Goal: Information Seeking & Learning: Check status

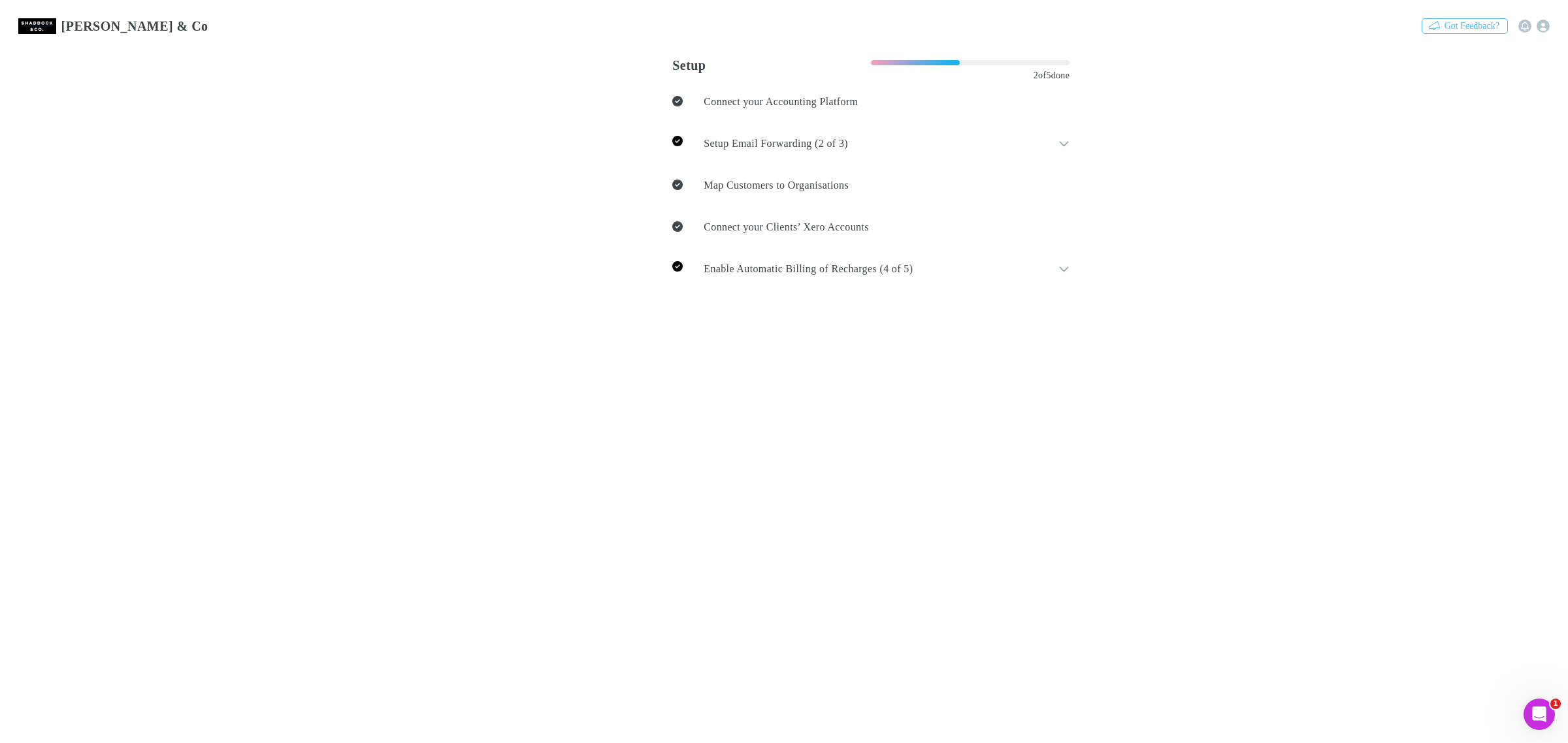
click at [368, 90] on link "Invoices" at bounding box center [397, 82] width 58 height 15
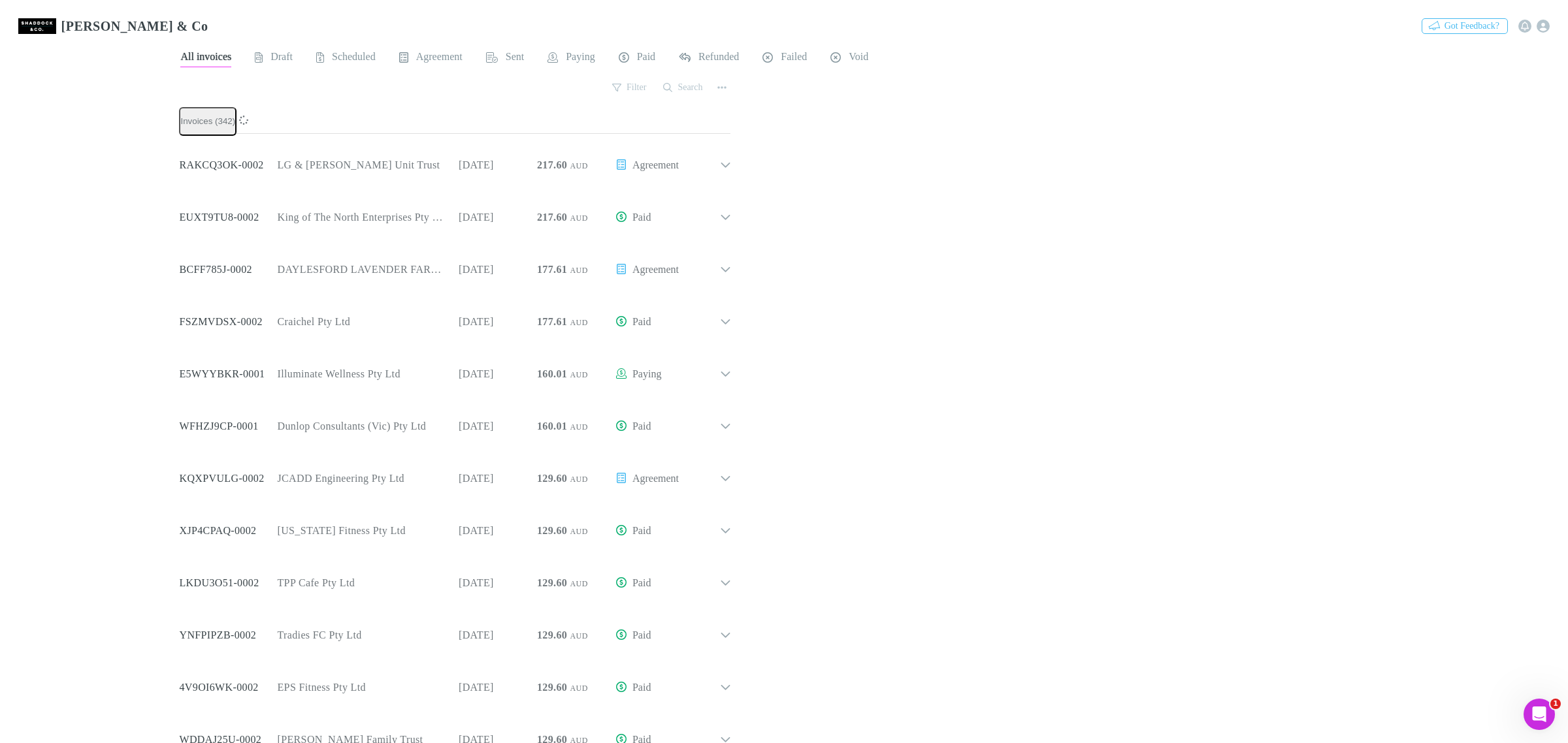
click at [425, 90] on link "Agreements" at bounding box center [460, 82] width 72 height 15
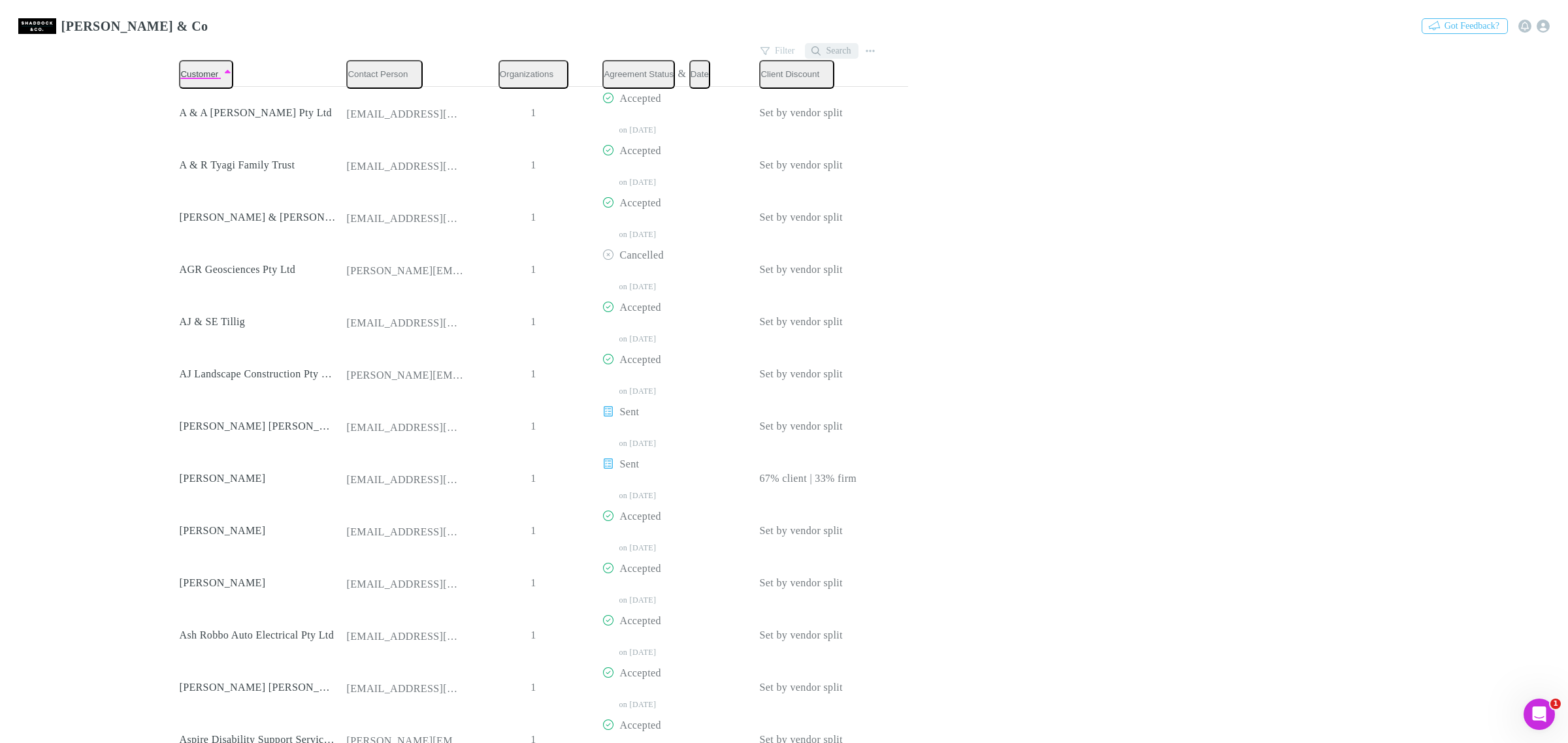
click at [812, 43] on button "Search" at bounding box center [831, 51] width 54 height 16
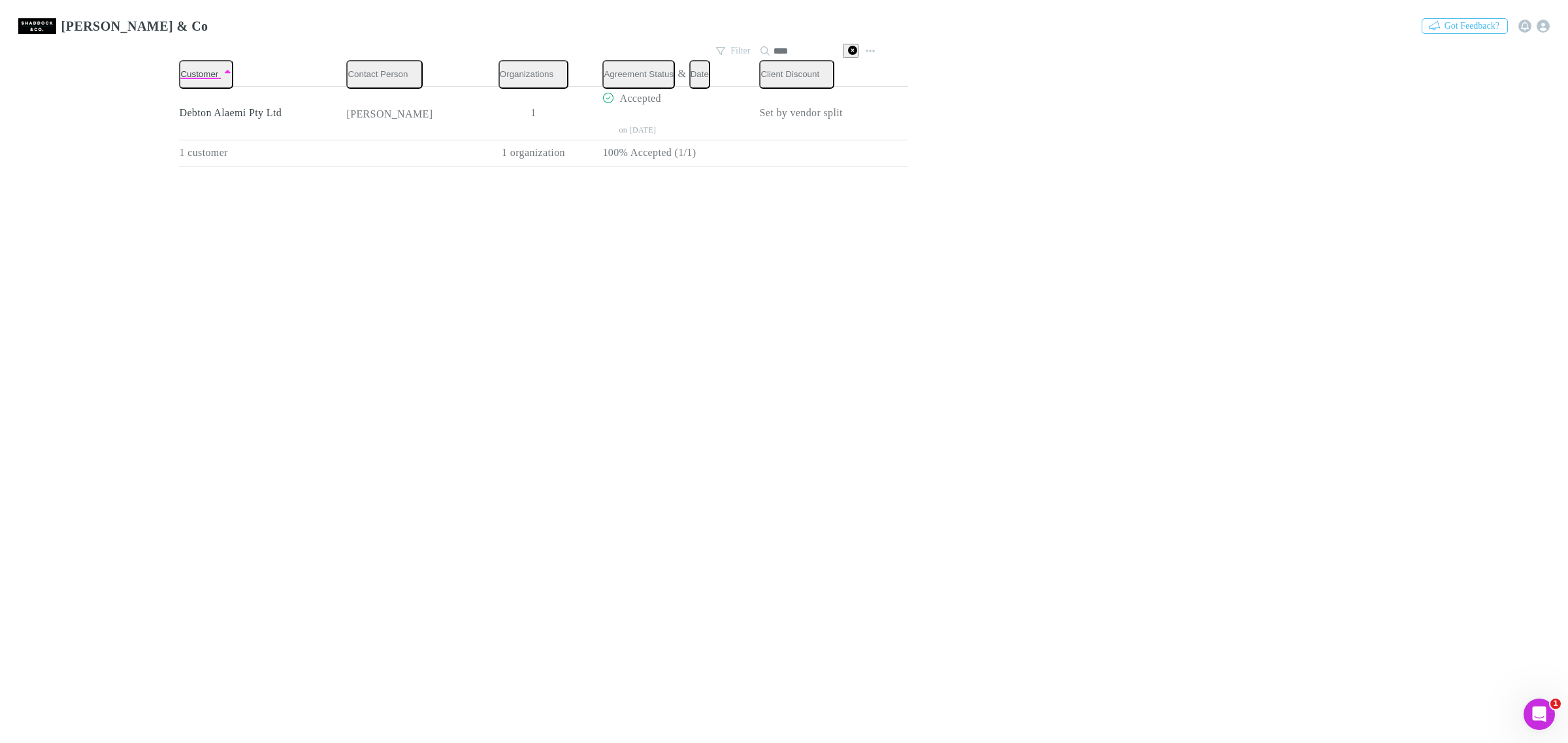
type input "****"
click at [315, 90] on link "Billing" at bounding box center [341, 82] width 52 height 15
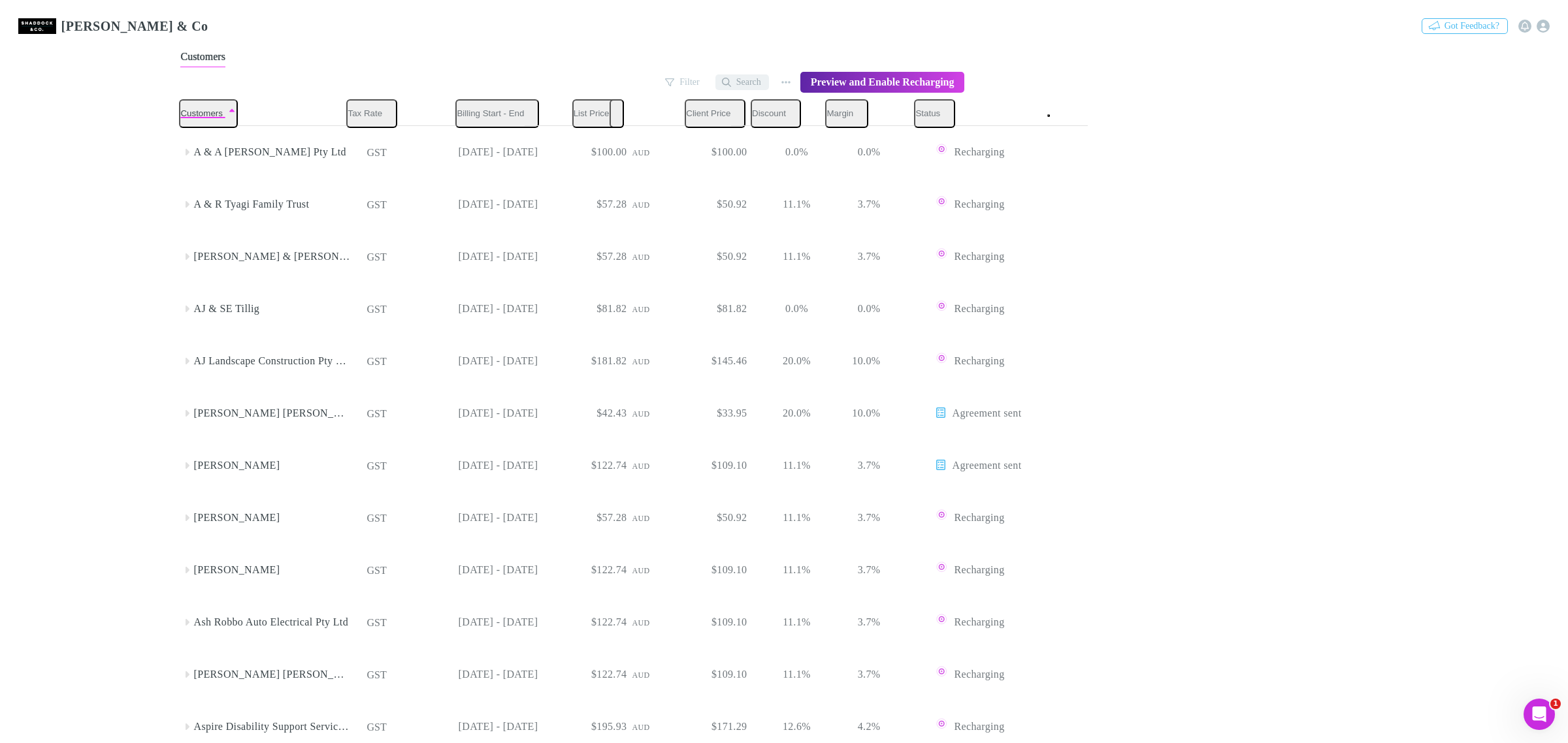
click at [734, 84] on button "Search" at bounding box center [742, 82] width 54 height 16
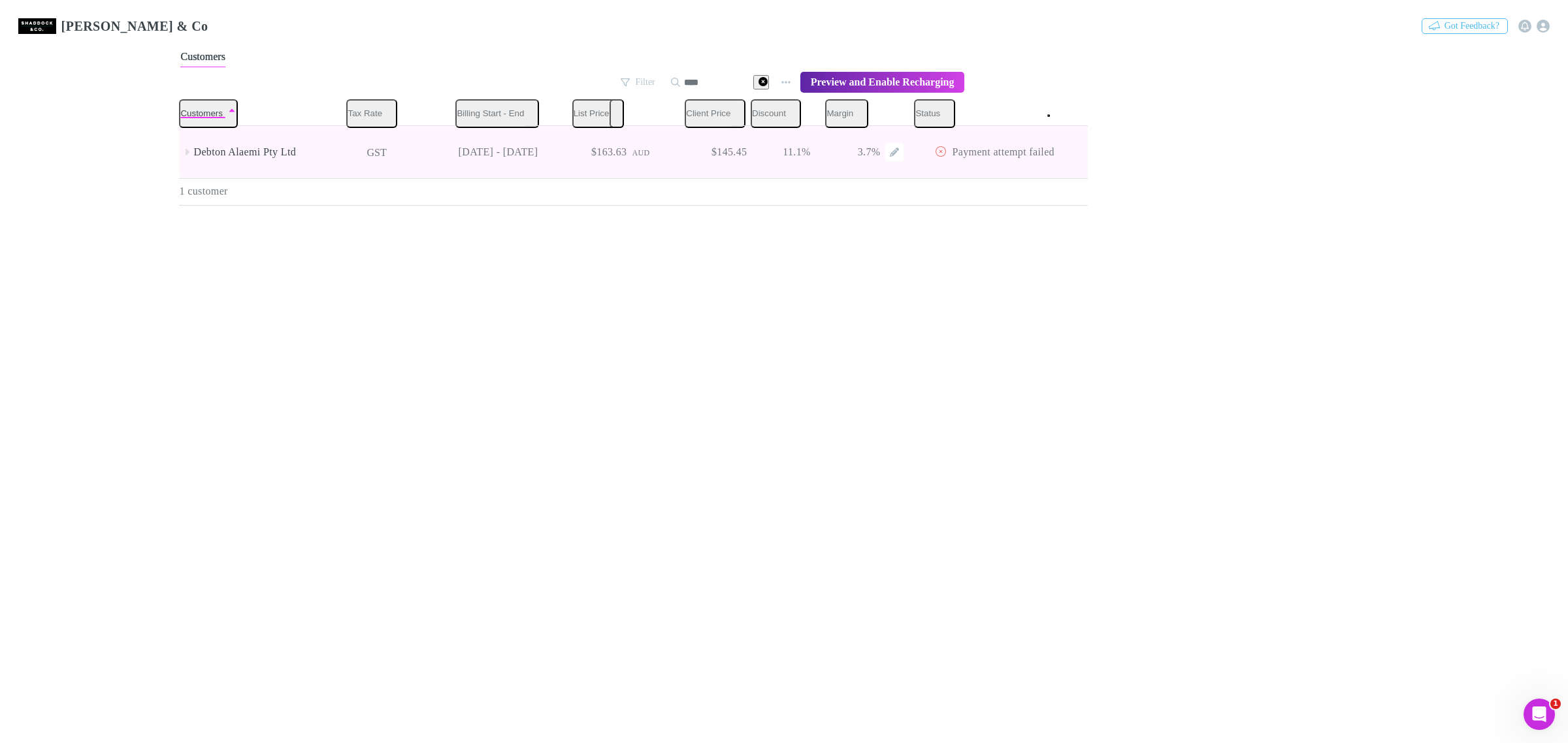
type input "****"
click at [951, 146] on span "Payment attempt failed" at bounding box center [1003, 151] width 102 height 11
click at [951, 151] on span "Payment attempt failed" at bounding box center [1003, 151] width 102 height 11
click at [197, 155] on div "Debton Alaemi Pty Ltd" at bounding box center [272, 152] width 157 height 52
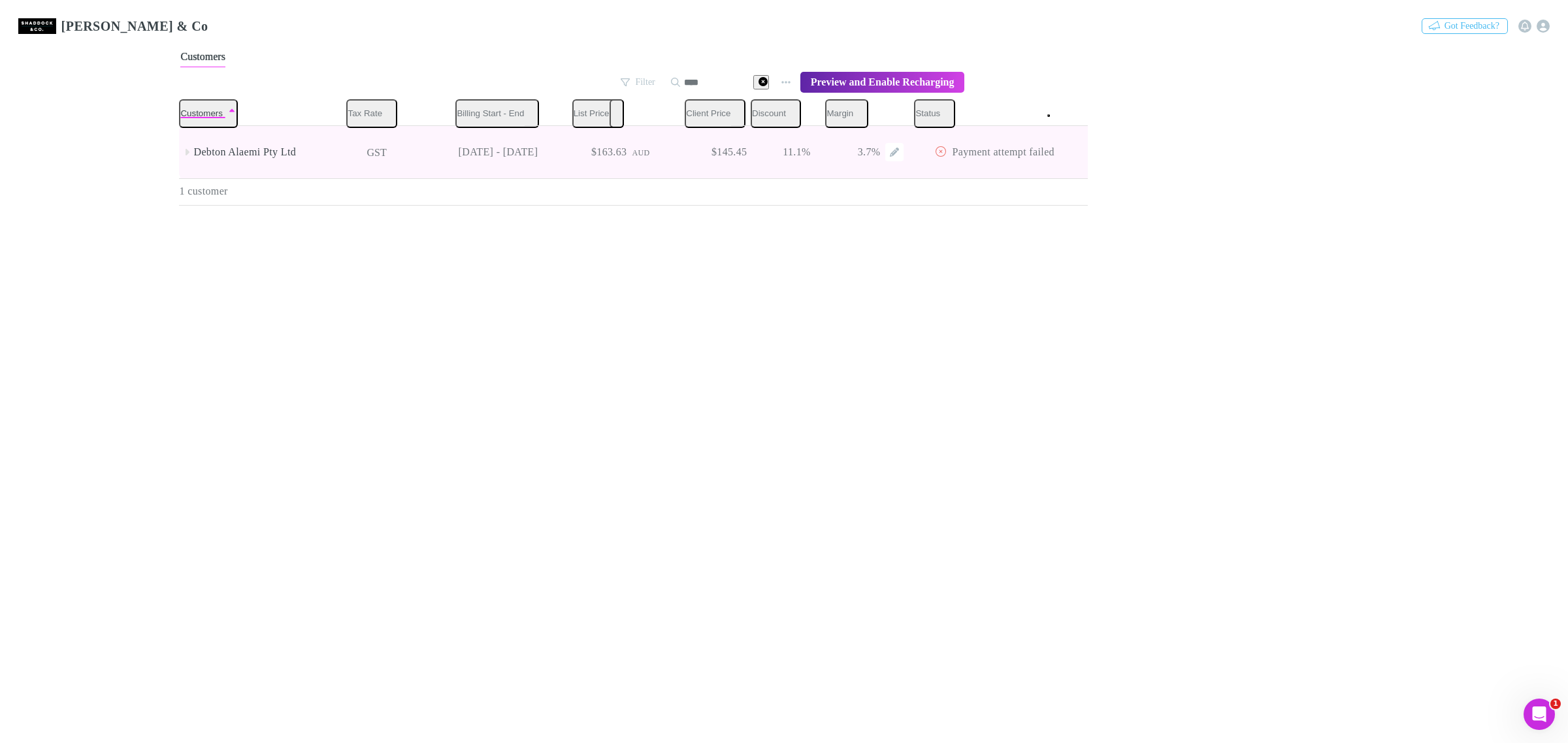
click at [197, 155] on div "Debton Alaemi Pty Ltd" at bounding box center [272, 152] width 157 height 52
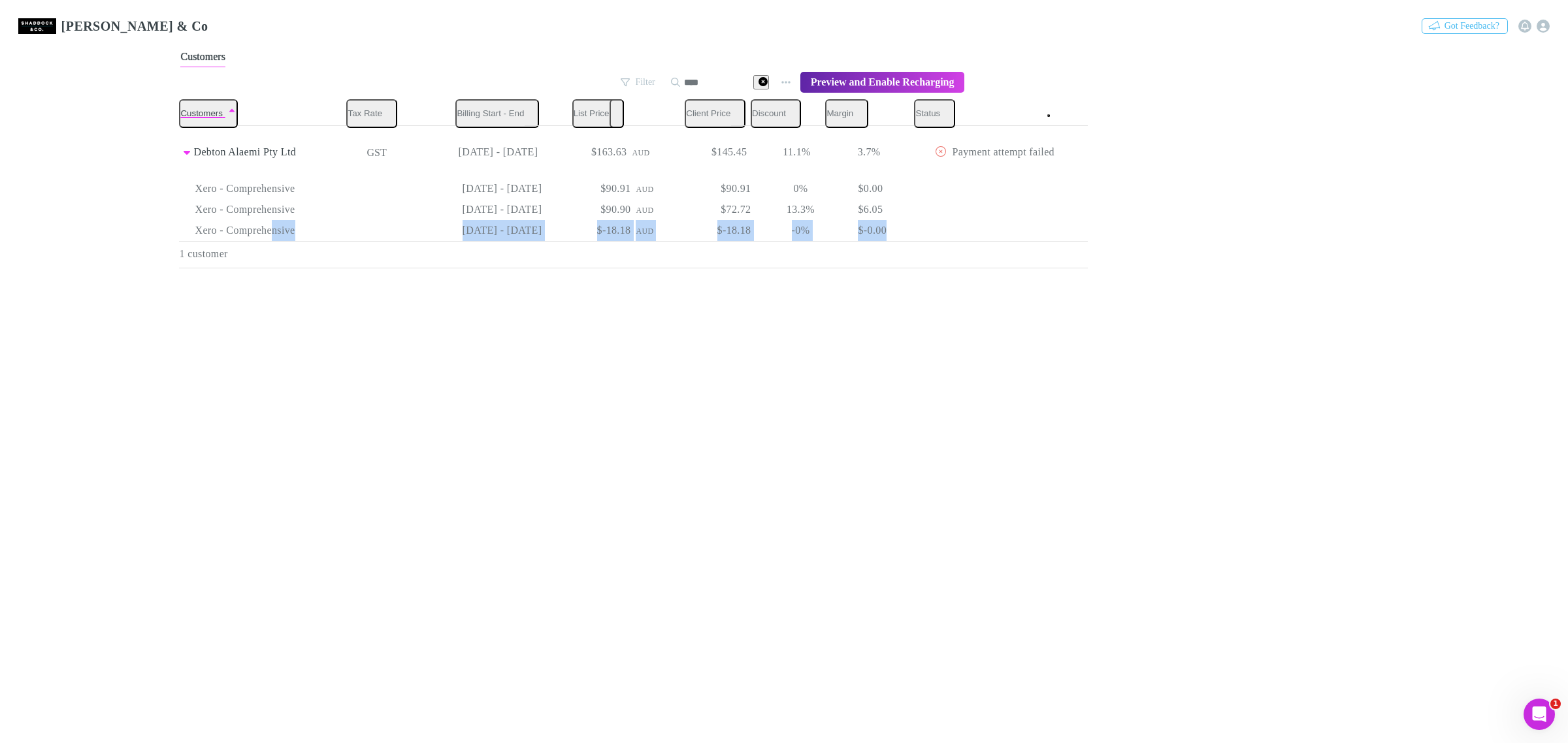
drag, startPoint x: 844, startPoint y: 225, endPoint x: 272, endPoint y: 230, distance: 572.0
click at [272, 230] on div "Xero - Comprehensive [DATE] - [DATE] $-18.18 AUD $-18.18 -0% $-0.00" at bounding box center [628, 230] width 898 height 21
click at [391, 268] on div "Customers Tax Rate Billing Start - End List Price Client Price Discount Margin …" at bounding box center [633, 183] width 909 height 169
